Goal: Task Accomplishment & Management: Use online tool/utility

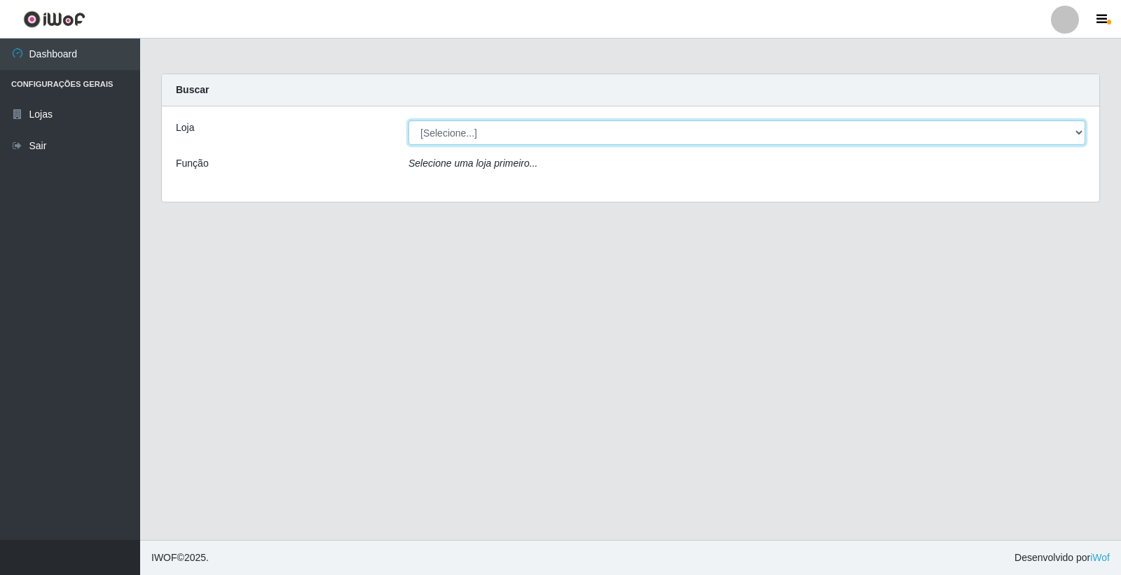
click at [478, 134] on select "[Selecione...] O Feirão - [GEOGRAPHIC_DATA]" at bounding box center [746, 132] width 677 height 25
select select "327"
click at [408, 120] on select "[Selecione...] O Feirão - [GEOGRAPHIC_DATA]" at bounding box center [746, 132] width 677 height 25
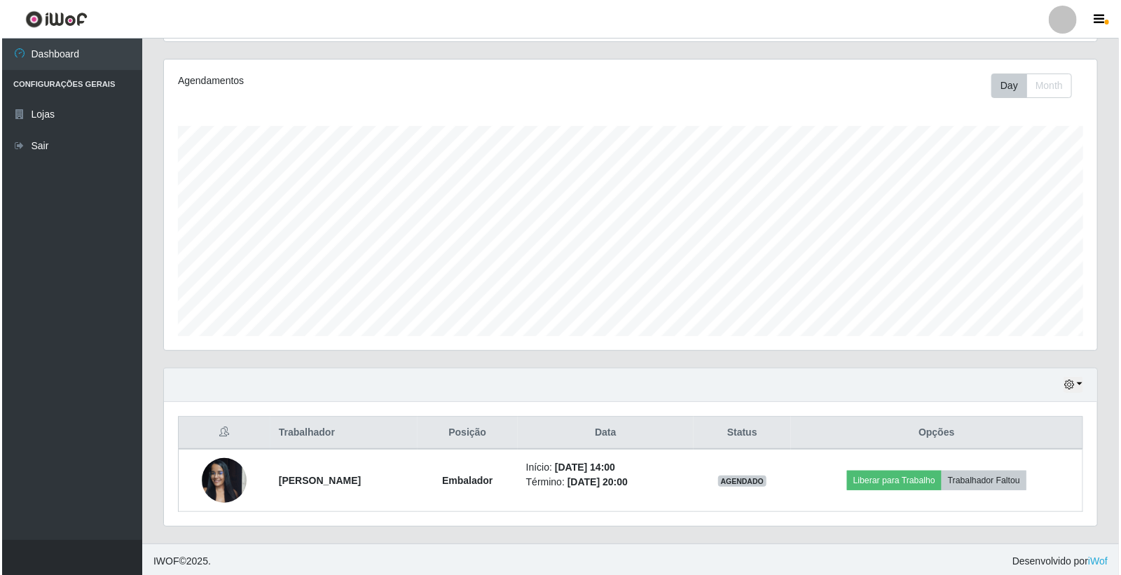
scroll to position [168, 0]
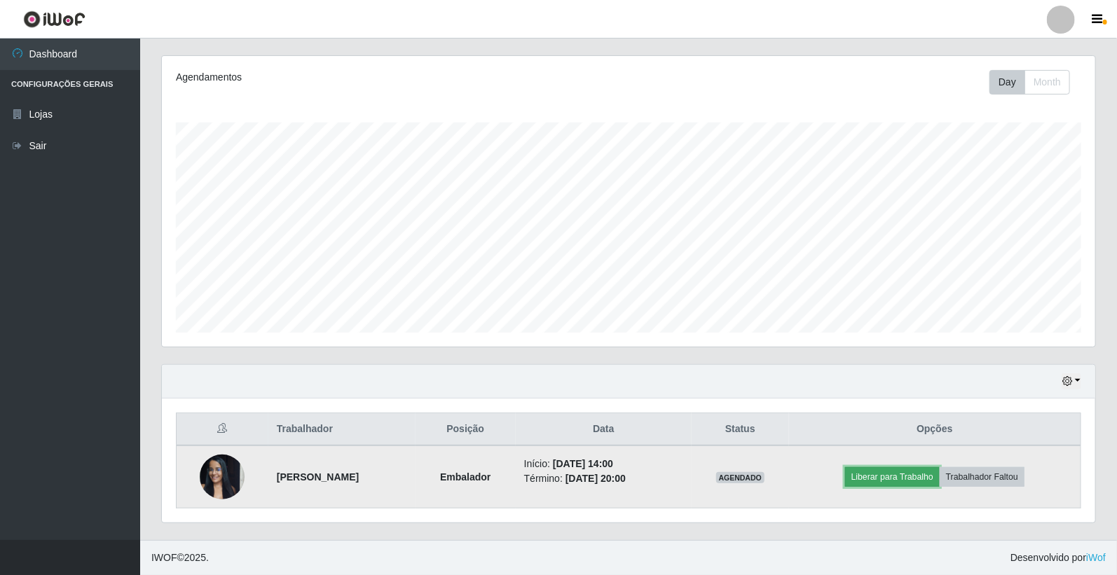
click at [907, 479] on button "Liberar para Trabalho" at bounding box center [892, 477] width 95 height 20
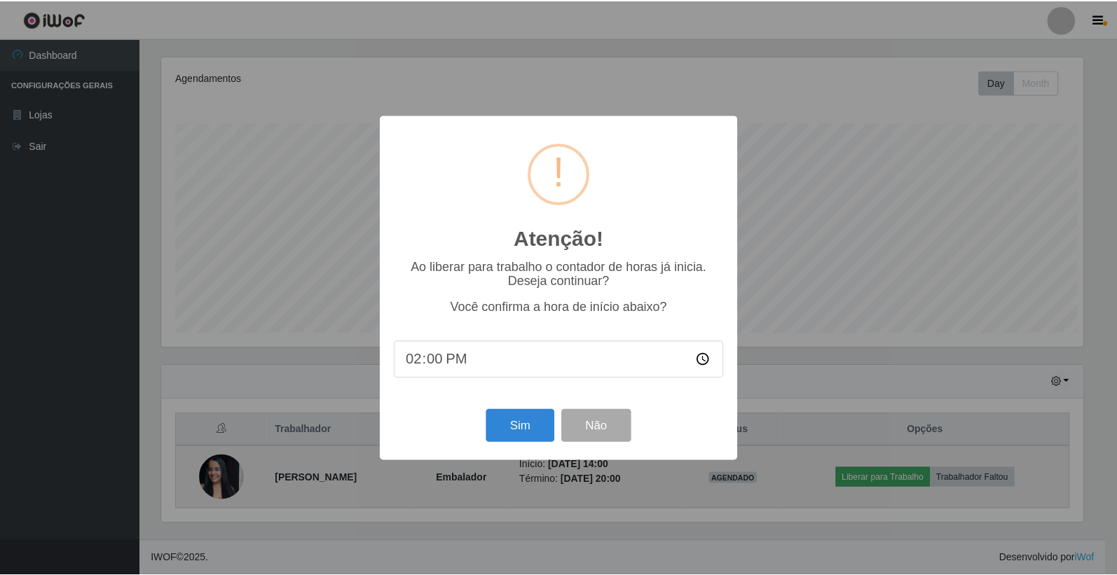
scroll to position [290, 925]
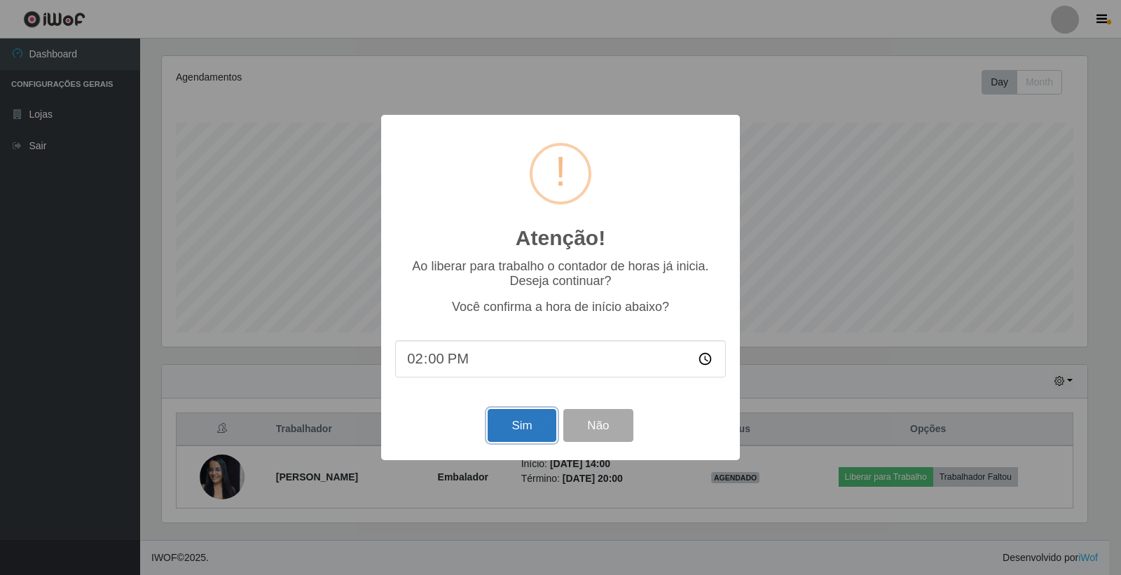
click at [541, 426] on button "Sim" at bounding box center [522, 425] width 68 height 33
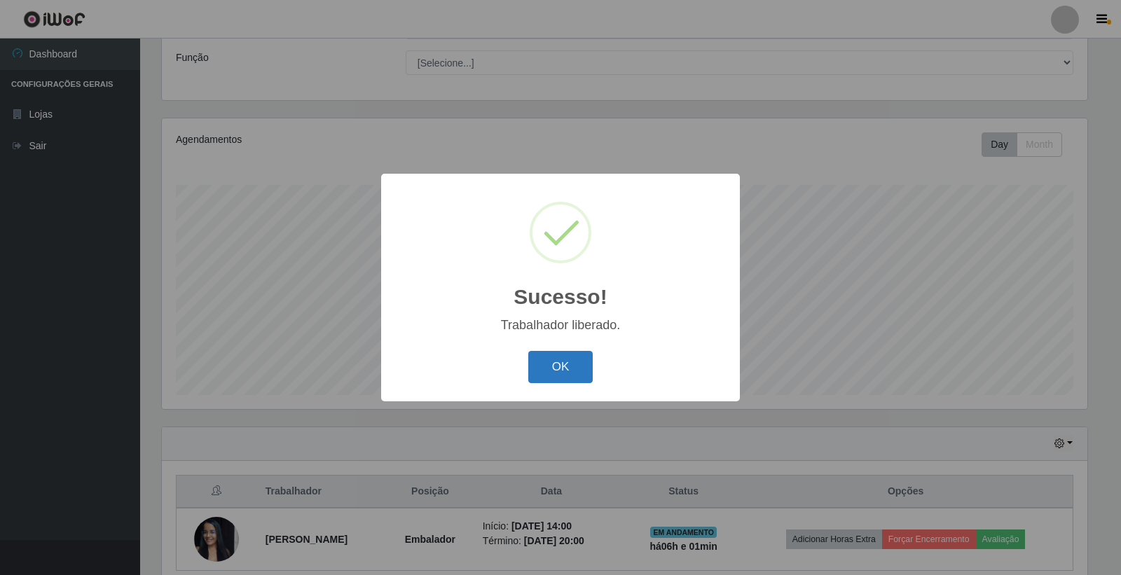
click at [565, 369] on button "OK" at bounding box center [560, 367] width 65 height 33
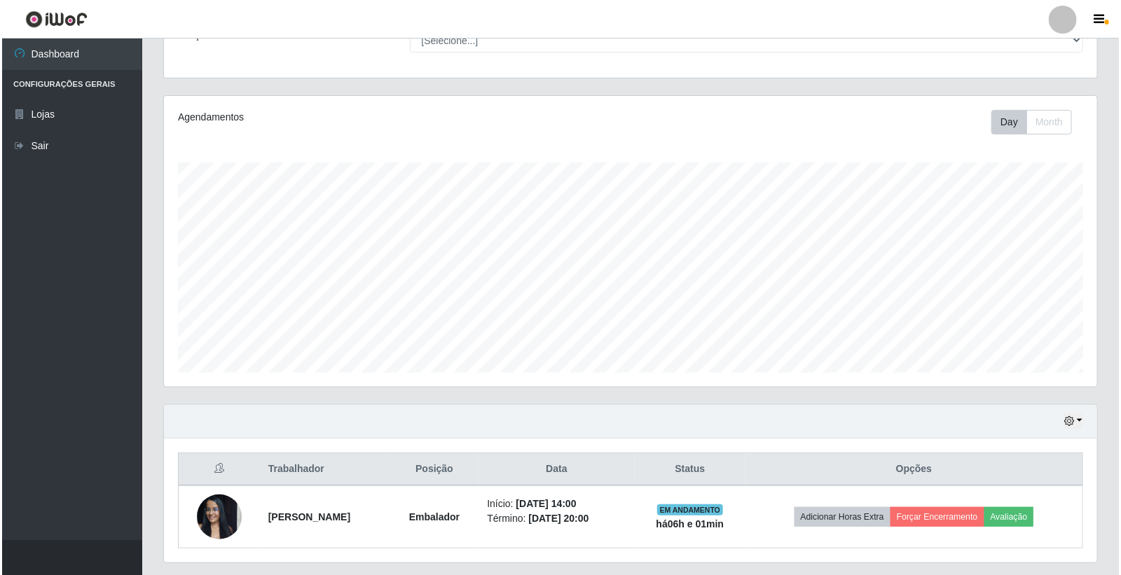
scroll to position [168, 0]
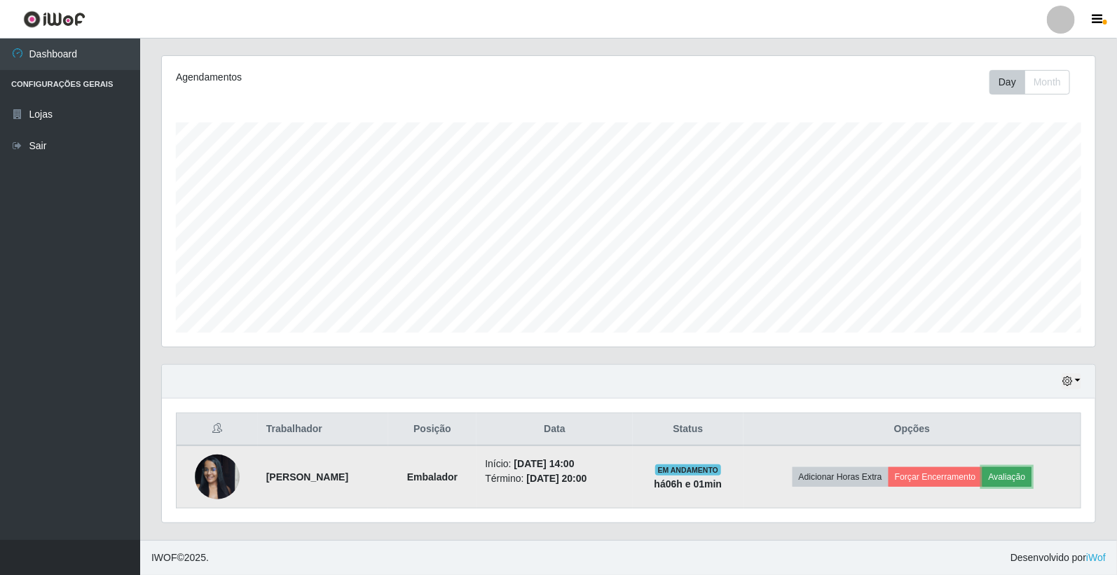
click at [1031, 479] on button "Avaliação" at bounding box center [1007, 477] width 50 height 20
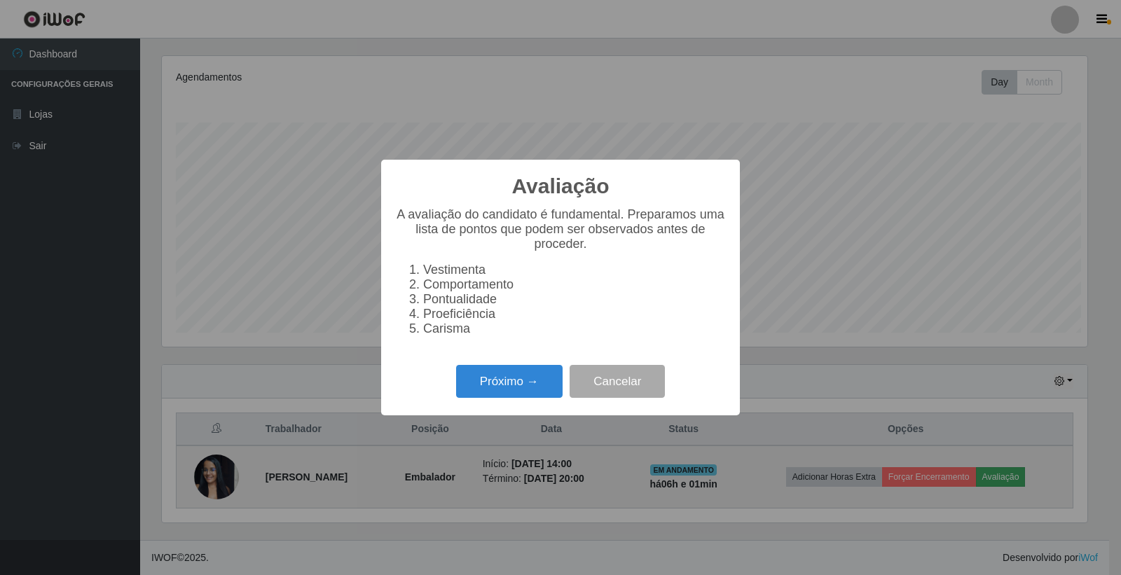
scroll to position [290, 925]
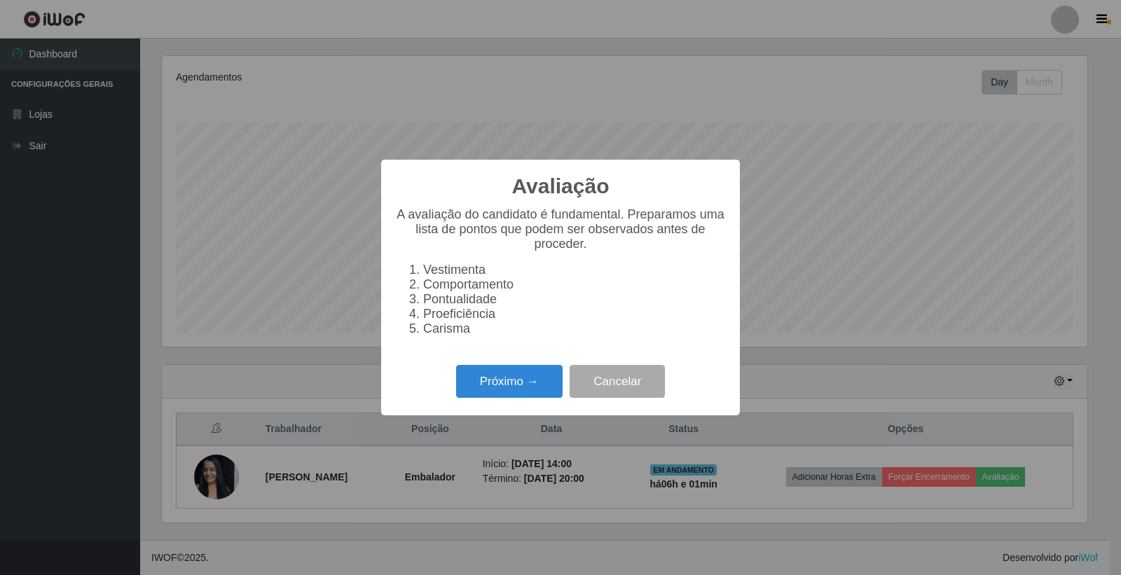
click at [423, 336] on li "Carisma" at bounding box center [574, 329] width 303 height 15
click at [485, 388] on button "Próximo →" at bounding box center [509, 381] width 106 height 33
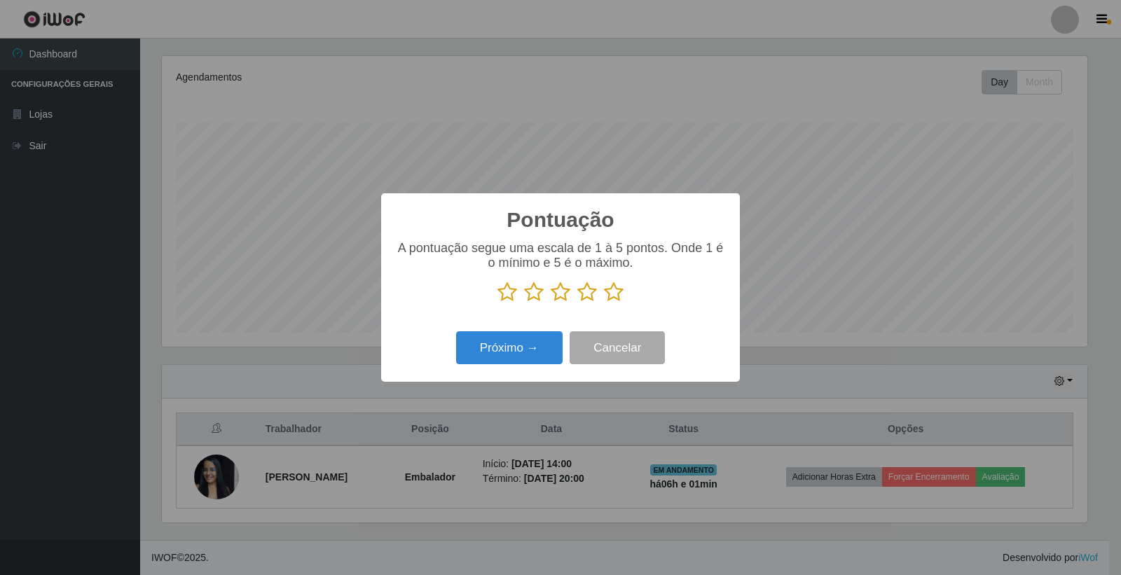
click at [613, 297] on icon at bounding box center [614, 292] width 20 height 21
click at [604, 303] on input "radio" at bounding box center [604, 303] width 0 height 0
click at [540, 346] on button "Próximo →" at bounding box center [509, 347] width 106 height 33
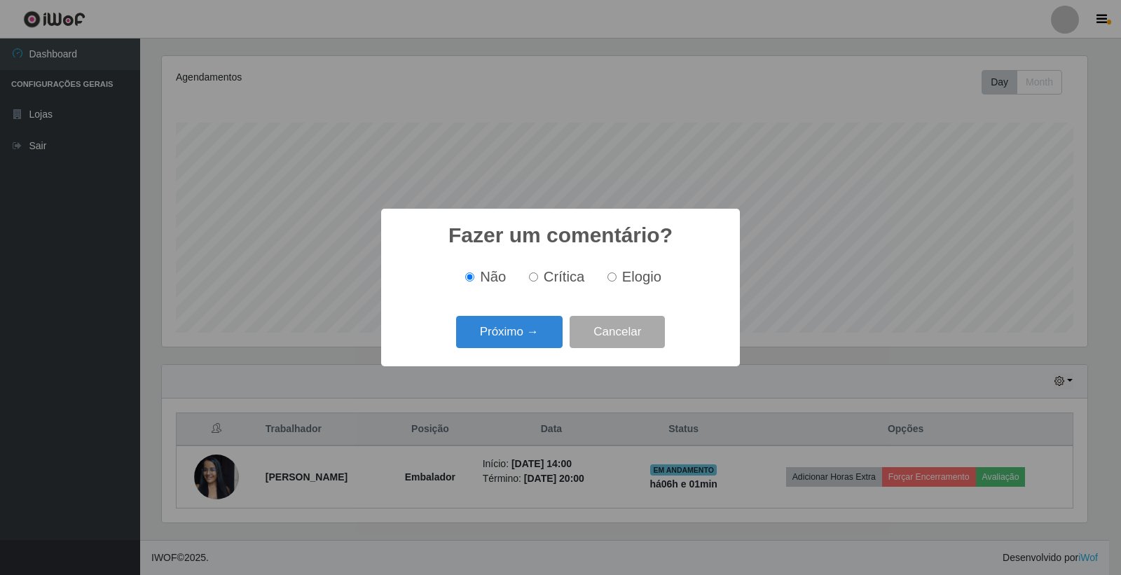
click at [612, 281] on input "Elogio" at bounding box center [611, 276] width 9 height 9
radio input "true"
click at [533, 330] on button "Próximo →" at bounding box center [509, 332] width 106 height 33
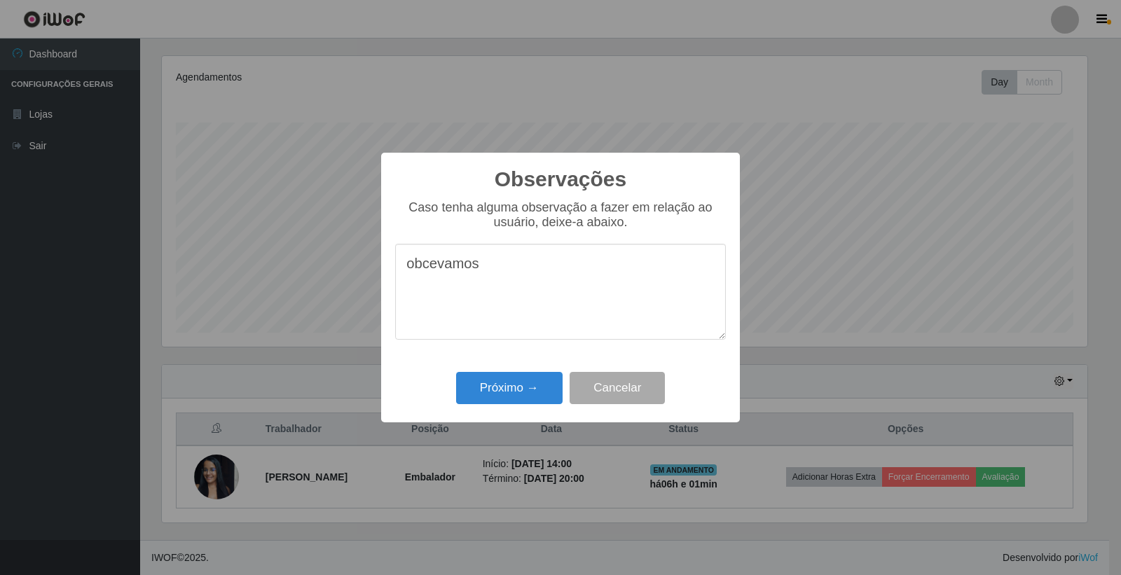
click at [452, 268] on textarea "obcevamos" at bounding box center [560, 292] width 331 height 96
click at [552, 268] on textarea "observamos quer a candidta" at bounding box center [560, 292] width 331 height 96
click at [429, 293] on textarea "observamos quer a candidata trabalha com ecelecia" at bounding box center [560, 292] width 331 height 96
click at [432, 284] on textarea "observamos quer a candidata trabalha com ecelecia" at bounding box center [560, 292] width 331 height 96
click at [433, 286] on textarea "observamos quer a candidata trabalha com ecelecia" at bounding box center [560, 292] width 331 height 96
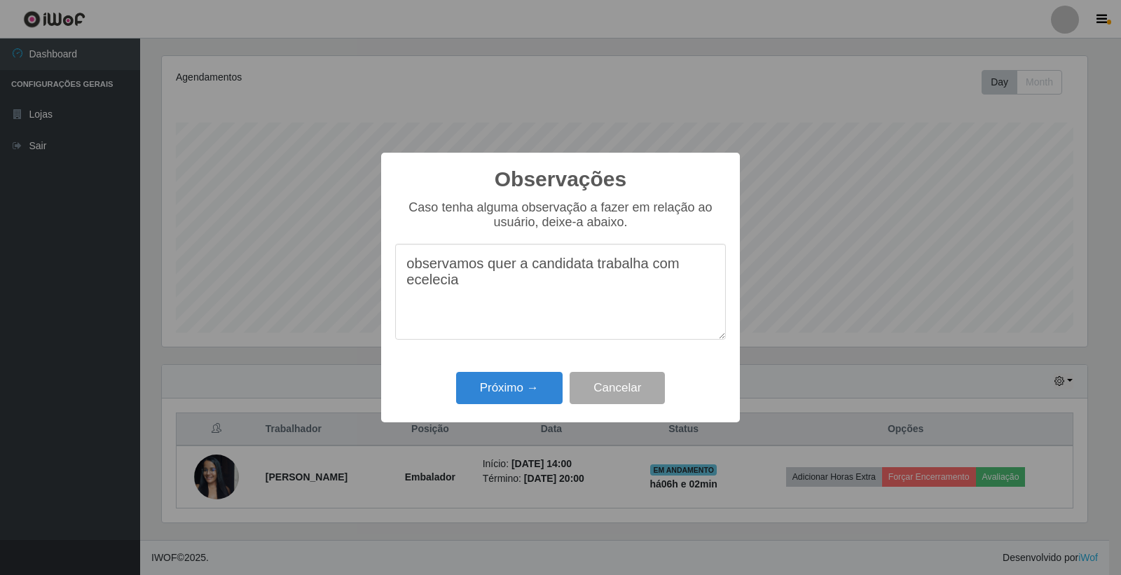
click at [435, 289] on textarea "observamos quer a candidata trabalha com ecelecia" at bounding box center [560, 292] width 331 height 96
click at [434, 294] on textarea "observamos quer a candidata trabalha com ecelecia" at bounding box center [560, 292] width 331 height 96
click at [422, 296] on textarea "observamos quer a candidata trabalha com ecelecia" at bounding box center [560, 292] width 331 height 96
type textarea "observamos quer a candidata trabalha com excelência."
click at [504, 391] on button "Próximo →" at bounding box center [509, 388] width 106 height 33
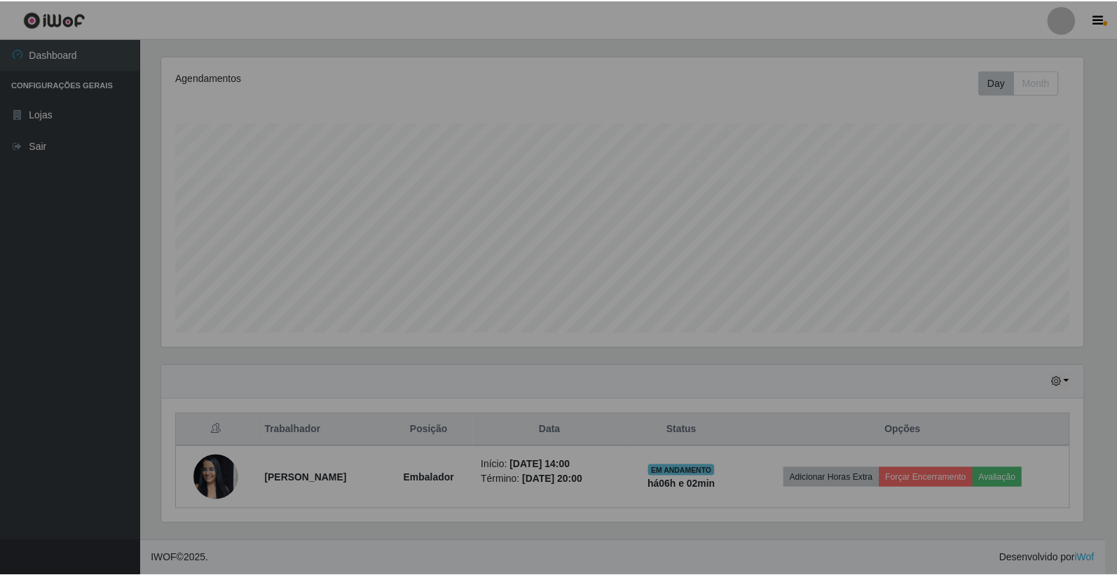
scroll to position [290, 933]
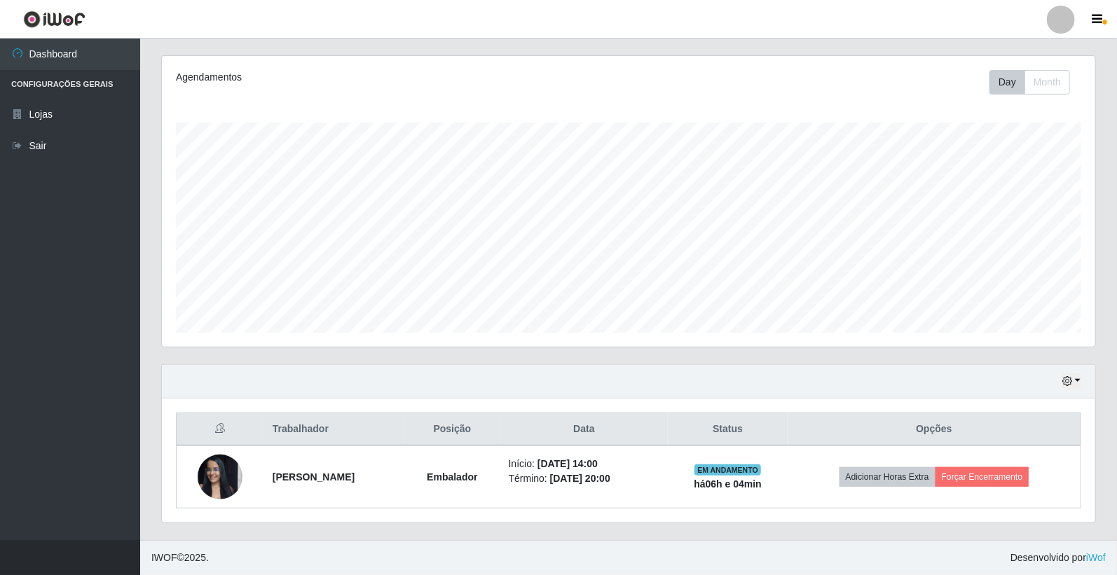
click at [1025, 433] on th "Opções" at bounding box center [933, 429] width 293 height 33
click at [1070, 375] on button "button" at bounding box center [1071, 381] width 20 height 16
click at [1114, 373] on div "Carregando... Buscar Recarregando em 24 segundos... Loja [Selecione...] O Feirã…" at bounding box center [628, 222] width 976 height 635
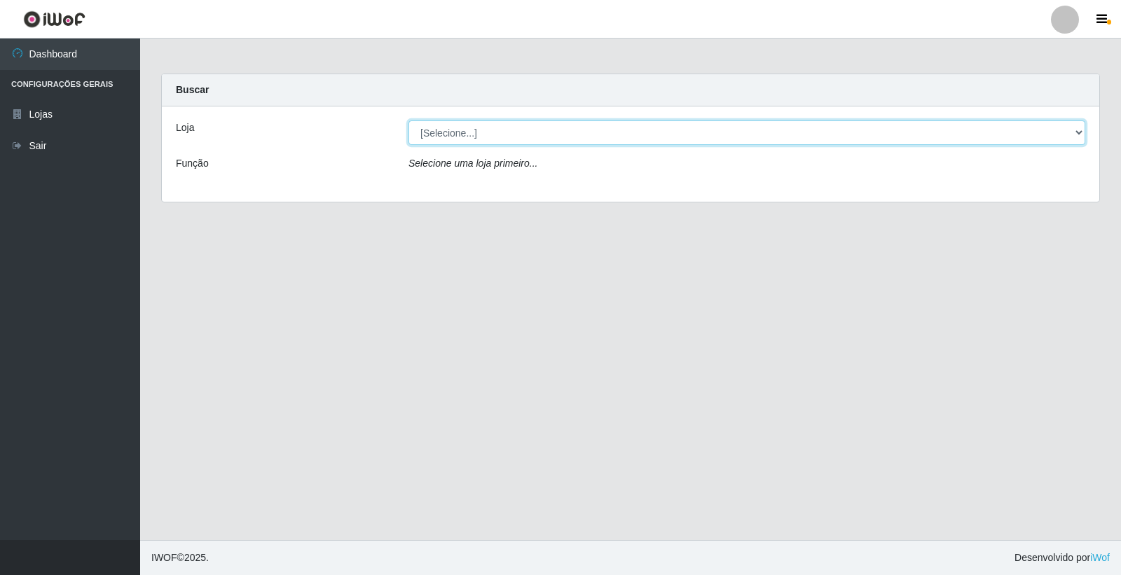
click at [481, 130] on select "[Selecione...] O Feirão - [GEOGRAPHIC_DATA]" at bounding box center [746, 132] width 677 height 25
select select "327"
click at [408, 120] on select "[Selecione...] O Feirão - [GEOGRAPHIC_DATA]" at bounding box center [746, 132] width 677 height 25
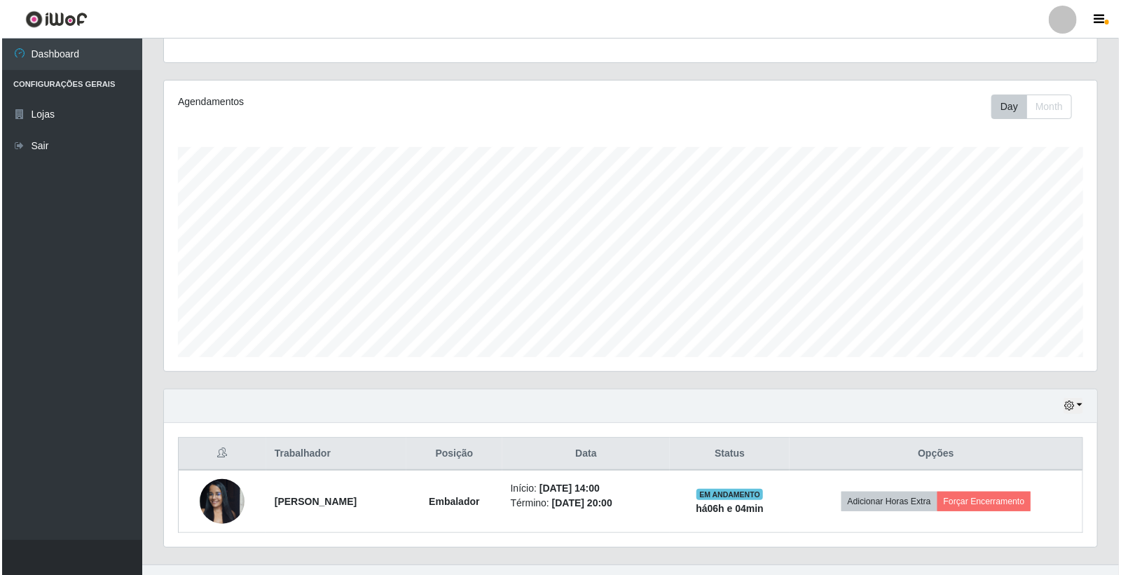
scroll to position [168, 0]
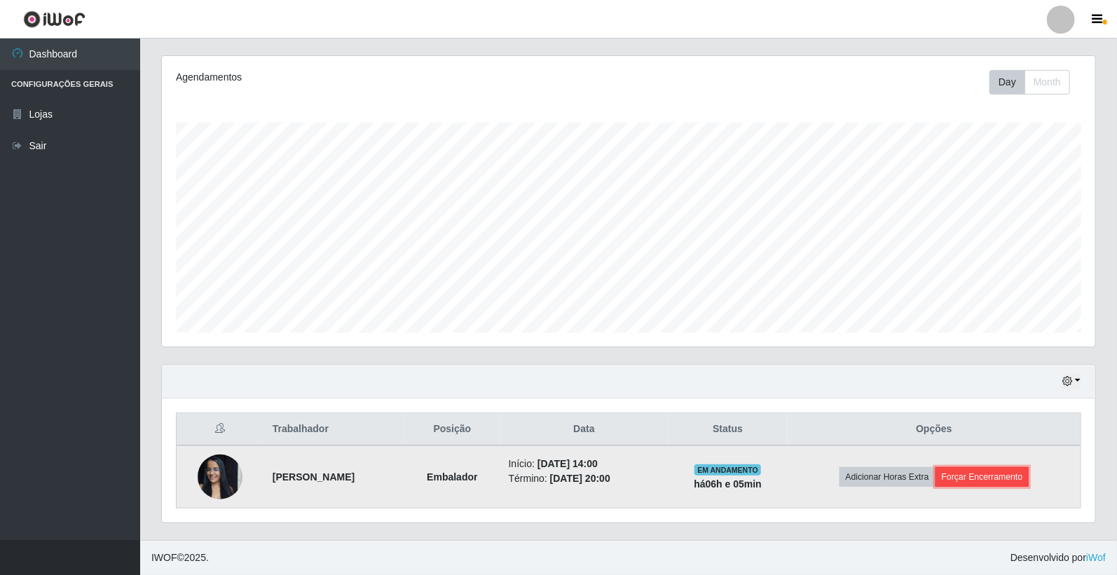
click at [1009, 479] on button "Forçar Encerramento" at bounding box center [982, 477] width 94 height 20
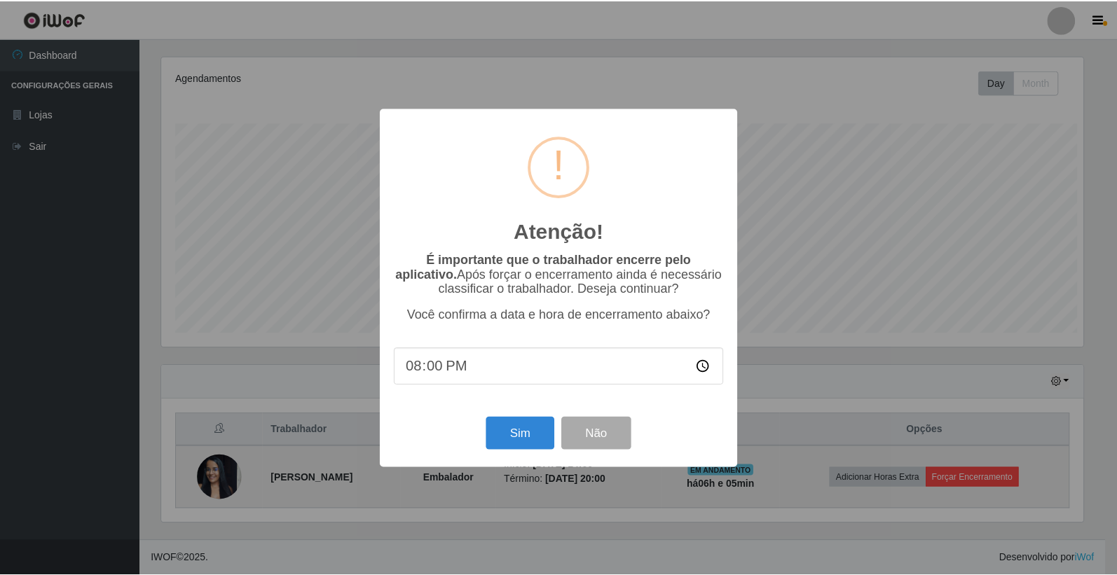
scroll to position [290, 925]
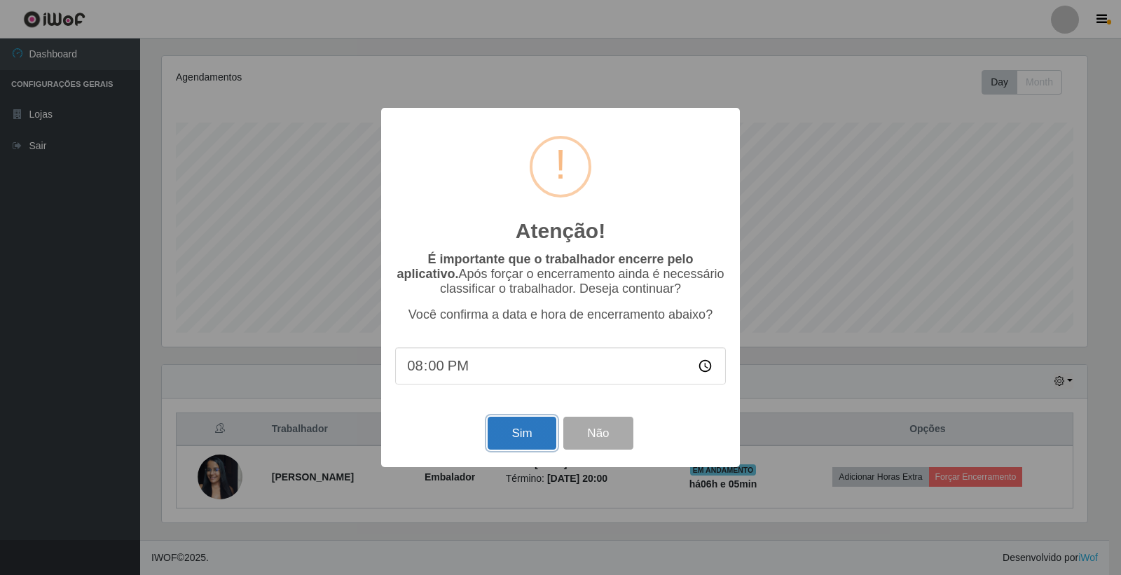
click at [516, 438] on button "Sim" at bounding box center [522, 433] width 68 height 33
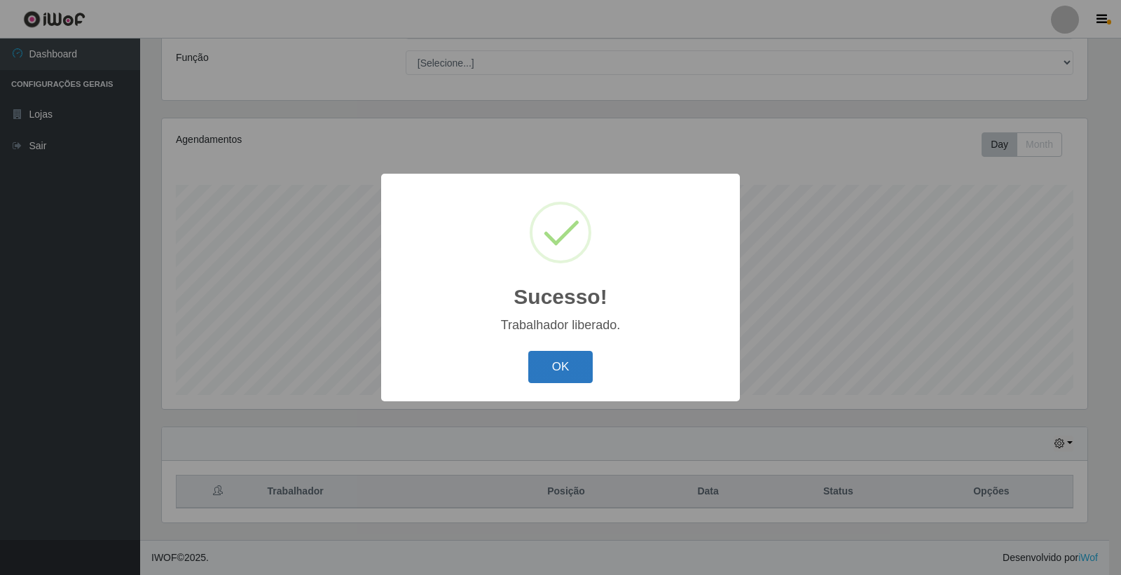
click at [544, 371] on button "OK" at bounding box center [560, 367] width 65 height 33
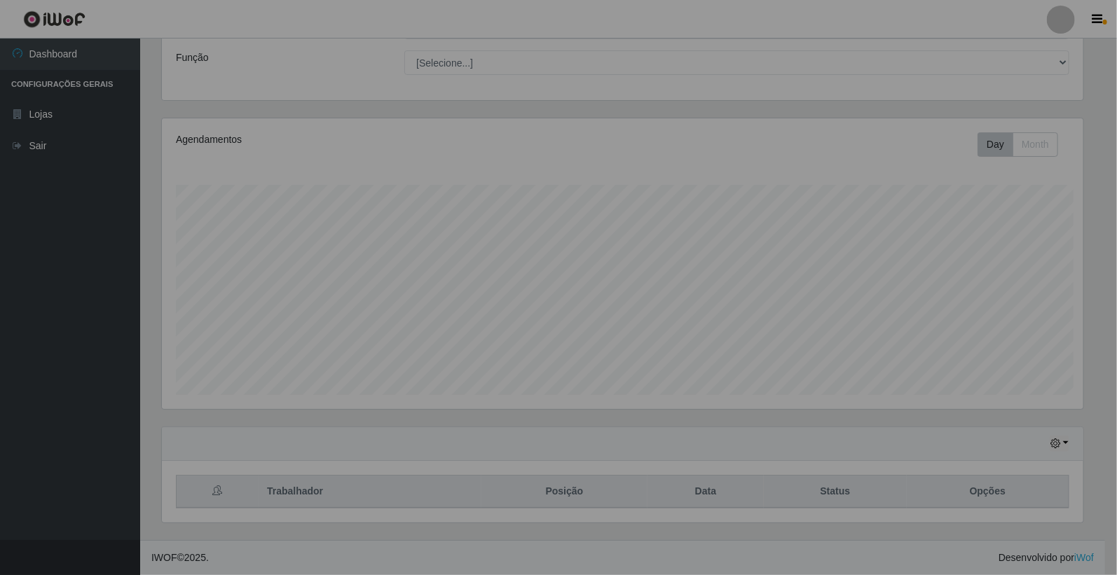
scroll to position [290, 933]
